Goal: Task Accomplishment & Management: Manage account settings

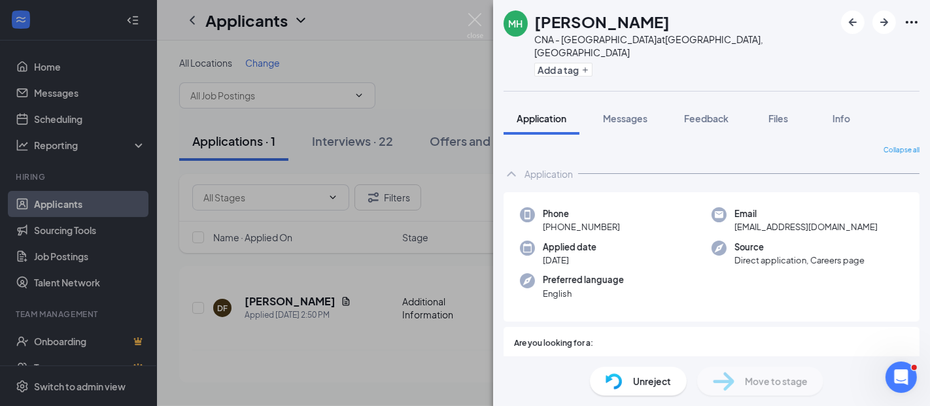
click at [60, 119] on div "MH [PERSON_NAME] CNA - [GEOGRAPHIC_DATA] at [GEOGRAPHIC_DATA], [GEOGRAPHIC_DATA…" at bounding box center [465, 203] width 930 height 406
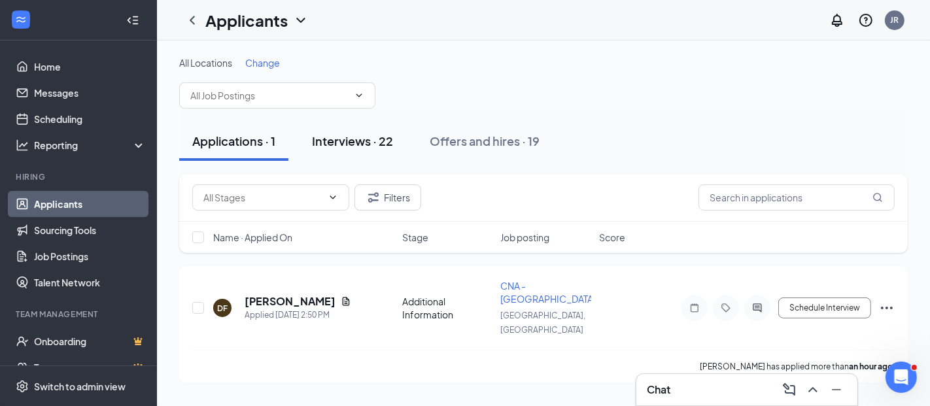
click at [362, 143] on div "Interviews · 22" at bounding box center [352, 141] width 81 height 16
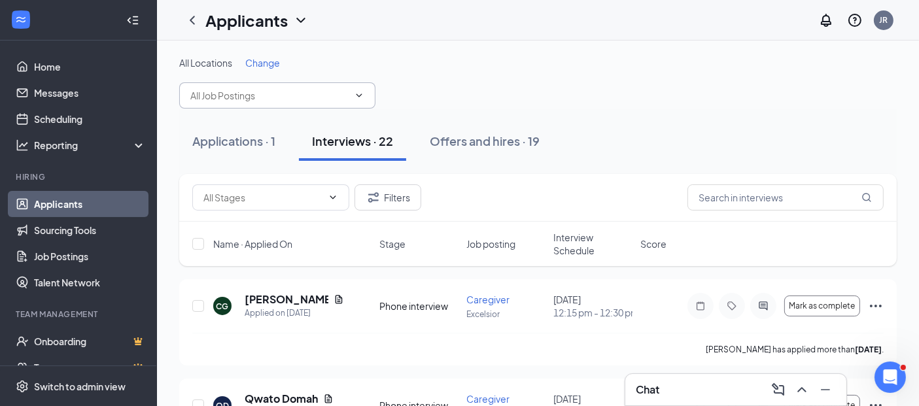
click at [281, 90] on input "text" at bounding box center [269, 95] width 158 height 14
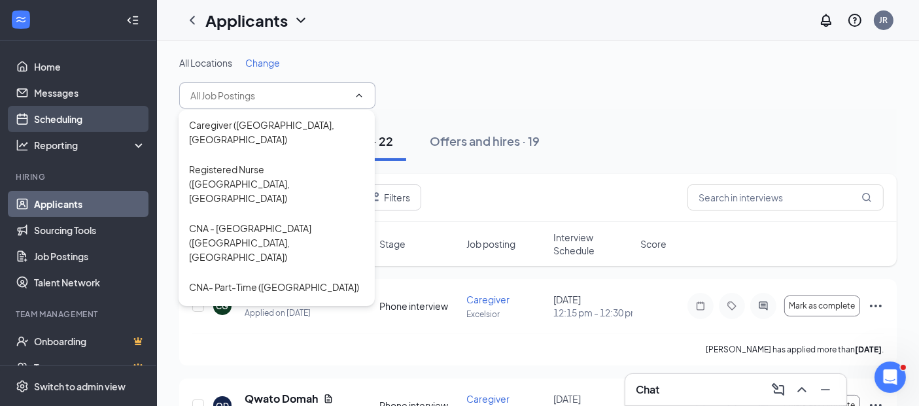
click at [62, 111] on link "Scheduling" at bounding box center [90, 119] width 112 height 26
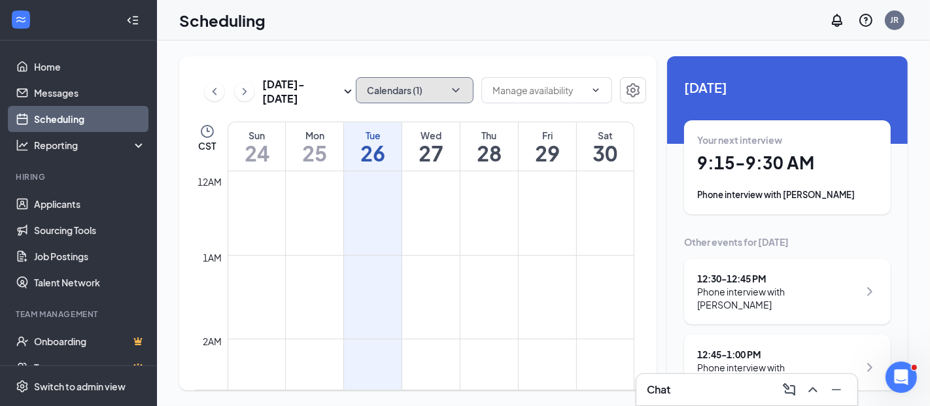
scroll to position [642, 0]
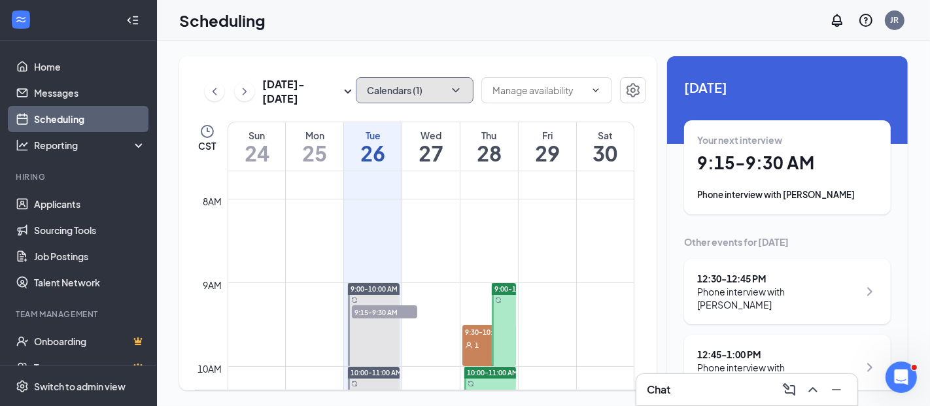
click at [396, 93] on button "Calendars (1)" at bounding box center [415, 90] width 118 height 26
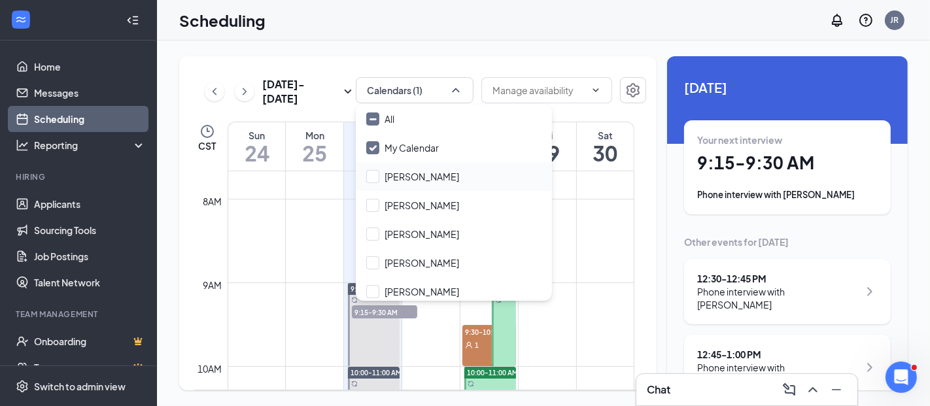
drag, startPoint x: 370, startPoint y: 147, endPoint x: 398, endPoint y: 166, distance: 33.9
click at [371, 148] on input "My Calendar" at bounding box center [402, 147] width 73 height 13
checkbox input "true"
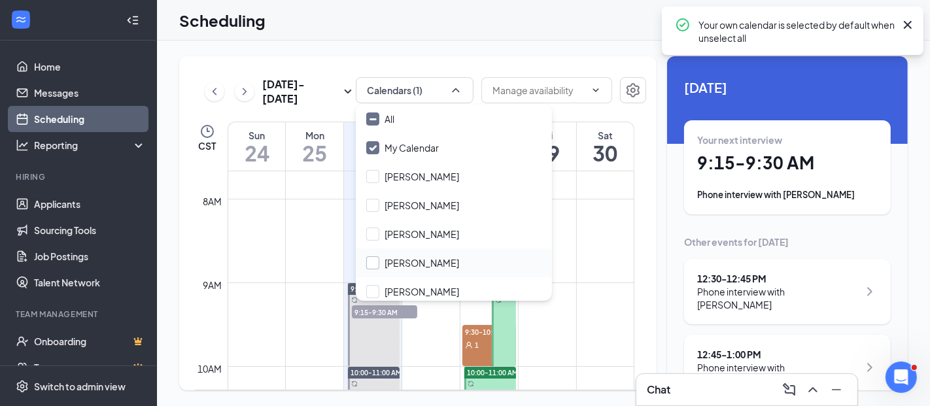
click at [373, 264] on input "[PERSON_NAME]" at bounding box center [412, 262] width 93 height 13
checkbox input "false"
checkbox input "true"
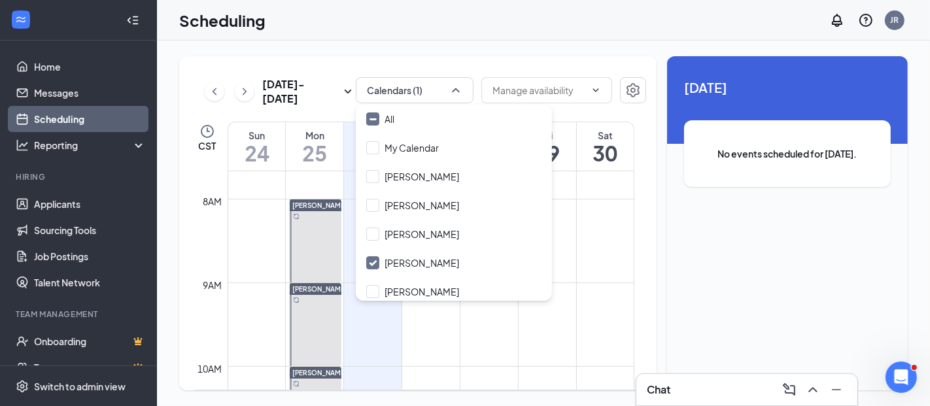
click at [495, 26] on div "Scheduling JR" at bounding box center [543, 20] width 773 height 41
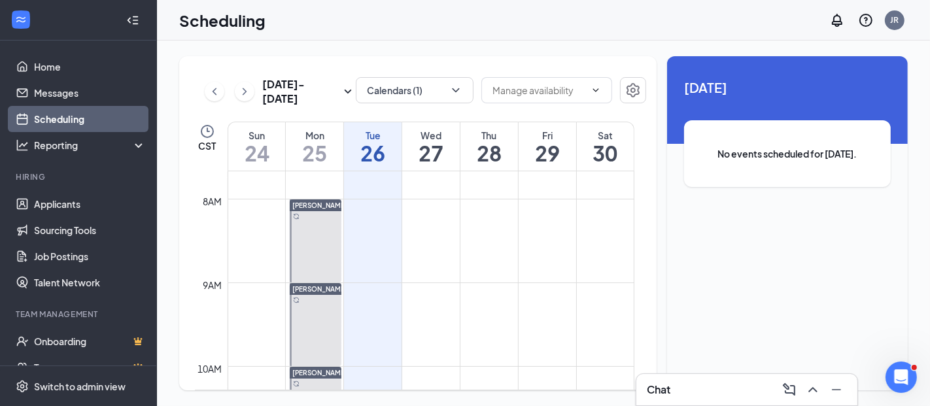
click at [441, 145] on h1 "27" at bounding box center [431, 153] width 58 height 22
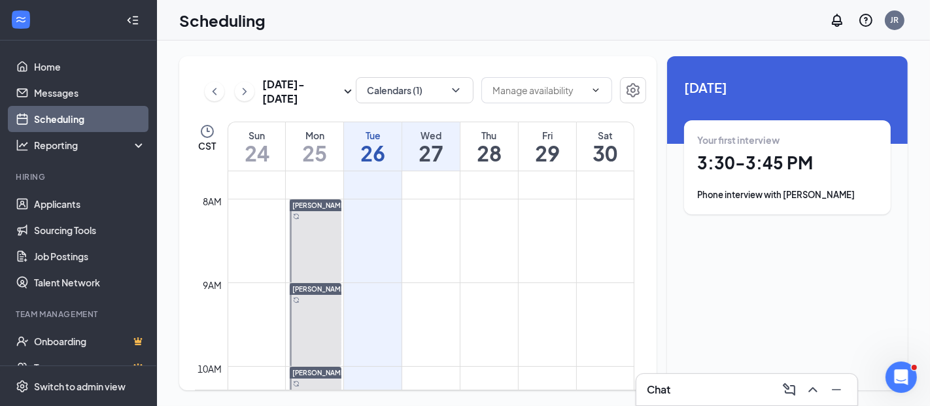
click at [427, 143] on h1 "27" at bounding box center [431, 153] width 58 height 22
click at [786, 190] on div "Phone interview with [PERSON_NAME]" at bounding box center [787, 194] width 181 height 13
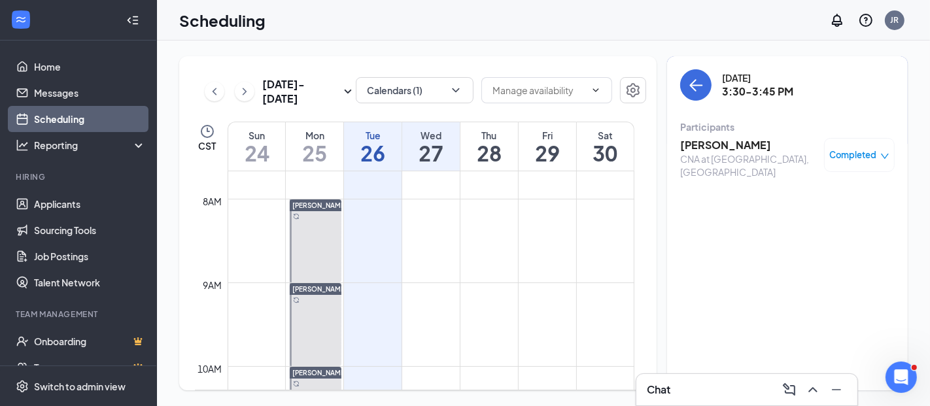
click at [837, 156] on span "Completed" at bounding box center [852, 154] width 47 height 13
click at [775, 241] on icon "close-circle" at bounding box center [773, 241] width 13 height 13
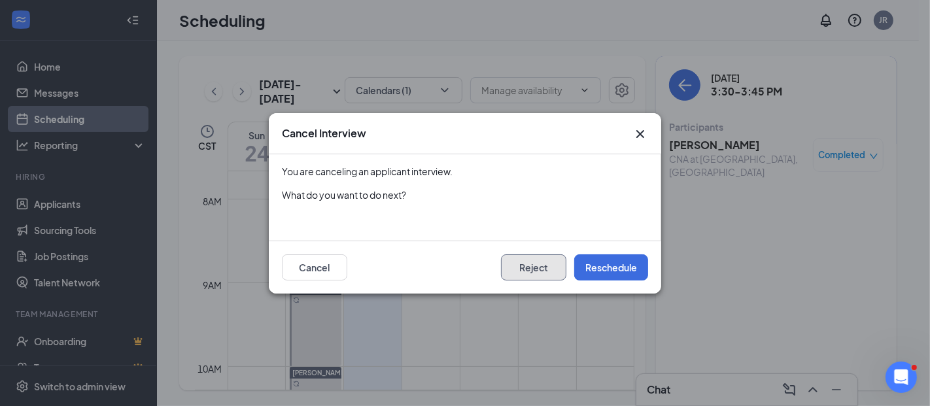
click at [532, 269] on button "Reject" at bounding box center [533, 267] width 65 height 26
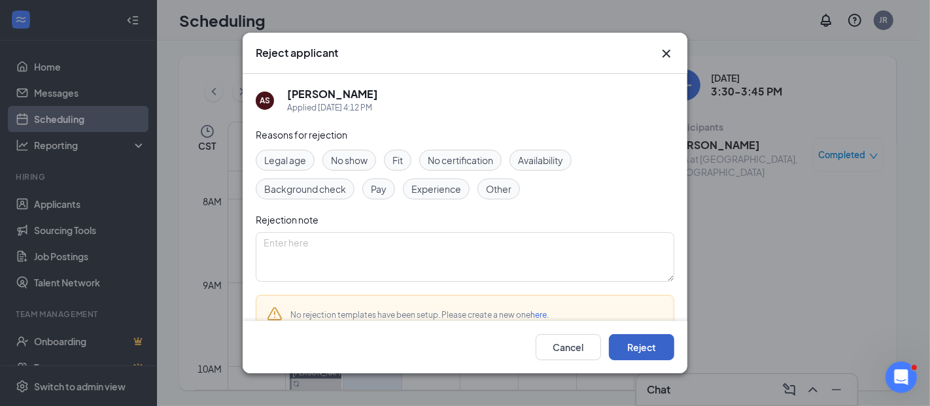
click at [635, 347] on button "Reject" at bounding box center [641, 347] width 65 height 26
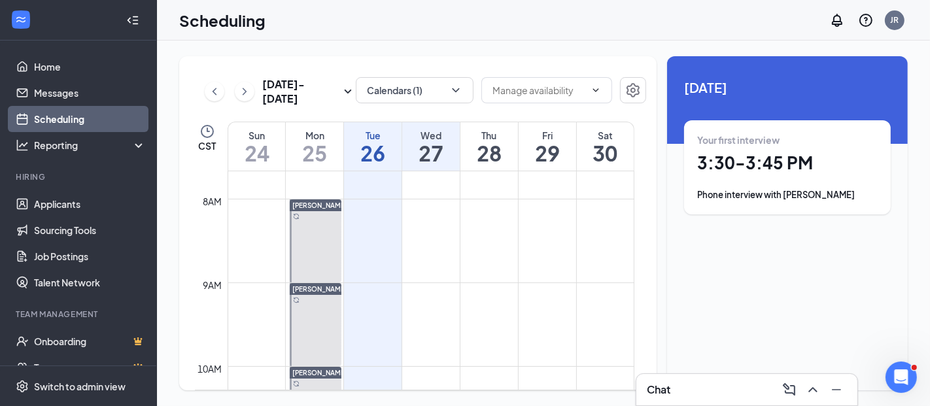
click at [424, 146] on h1 "27" at bounding box center [431, 153] width 58 height 22
click at [484, 153] on h1 "28" at bounding box center [489, 153] width 58 height 22
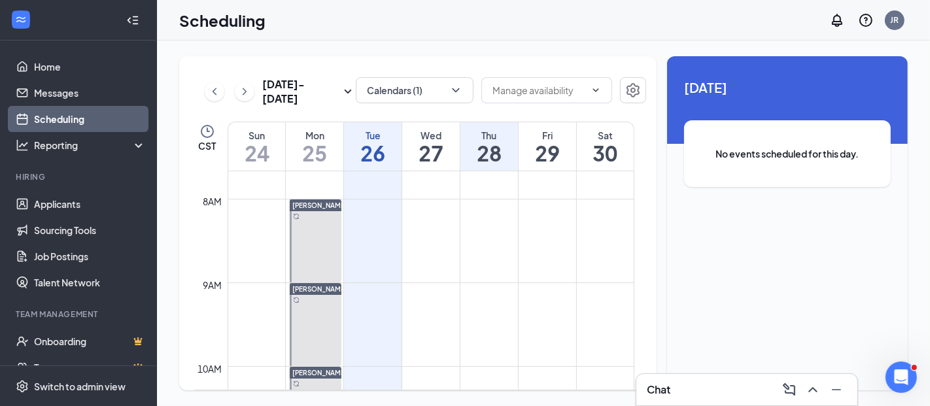
click at [492, 153] on h1 "28" at bounding box center [489, 153] width 58 height 22
click at [415, 86] on button "Calendars (1)" at bounding box center [415, 90] width 118 height 26
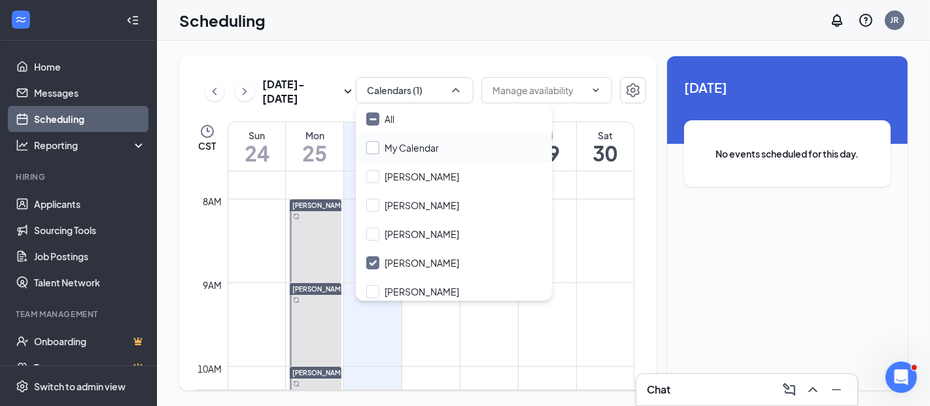
click at [375, 150] on input "My Calendar" at bounding box center [402, 147] width 73 height 13
checkbox input "true"
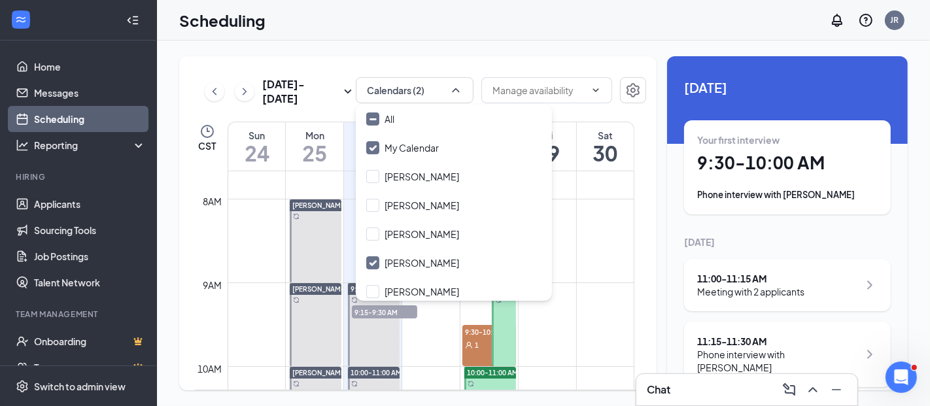
click at [576, 44] on div "[DATE] - [DATE] Calendars (2) CST Sun 24 Mon 25 Tue 26 Wed 27 Thu 28 Fri 29 Sat…" at bounding box center [543, 224] width 773 height 366
